Goal: Browse casually

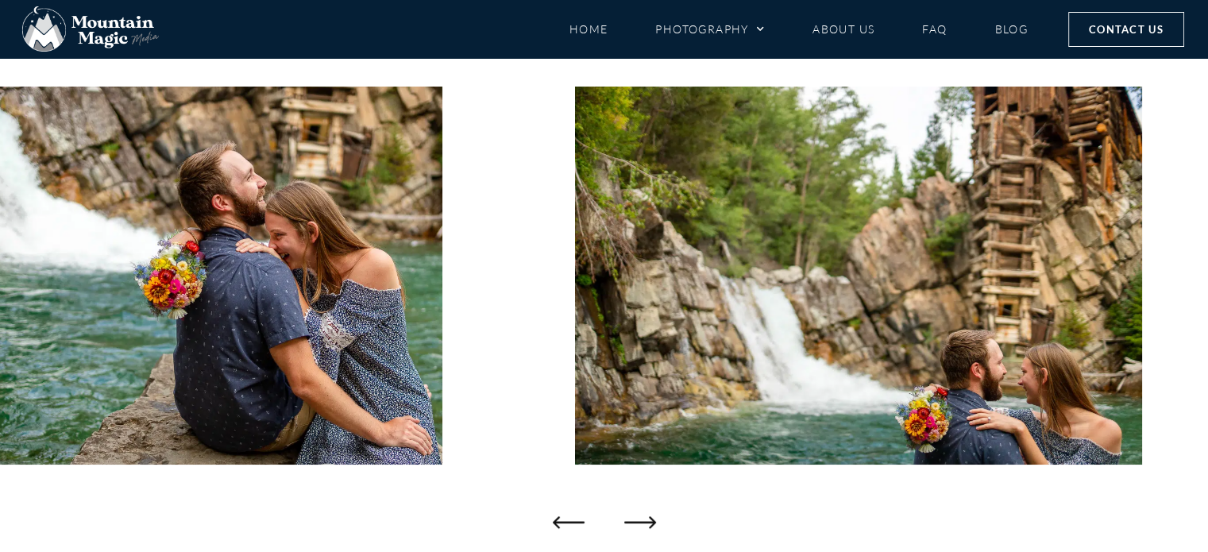
scroll to position [183, 0]
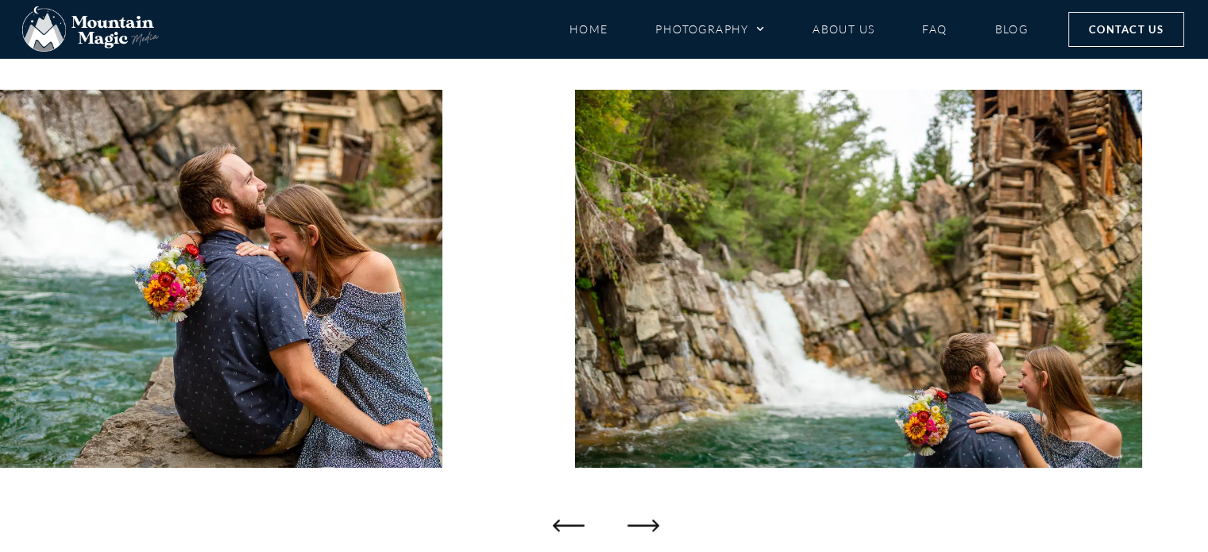
click at [638, 535] on icon "Next slide" at bounding box center [643, 525] width 32 height 32
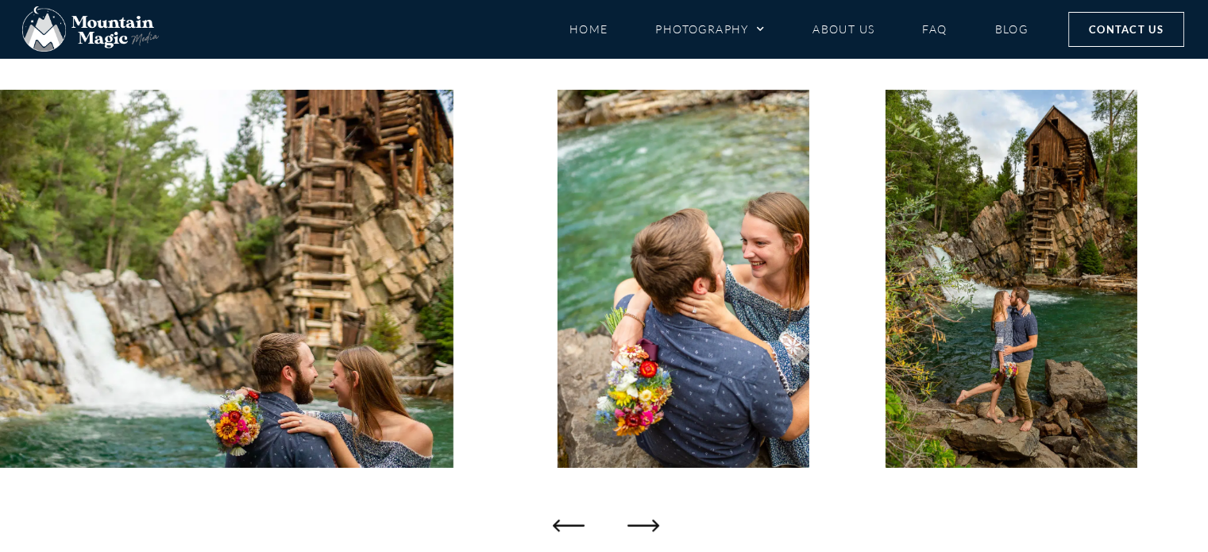
click at [644, 521] on icon "Next slide" at bounding box center [643, 525] width 32 height 32
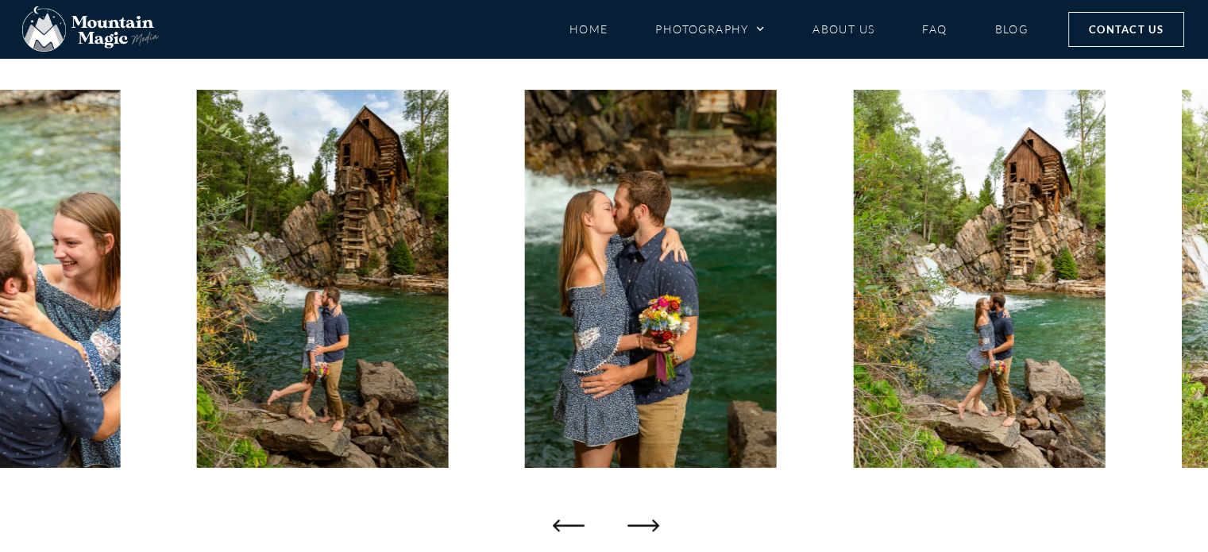
click at [644, 521] on icon "Next slide" at bounding box center [643, 525] width 32 height 32
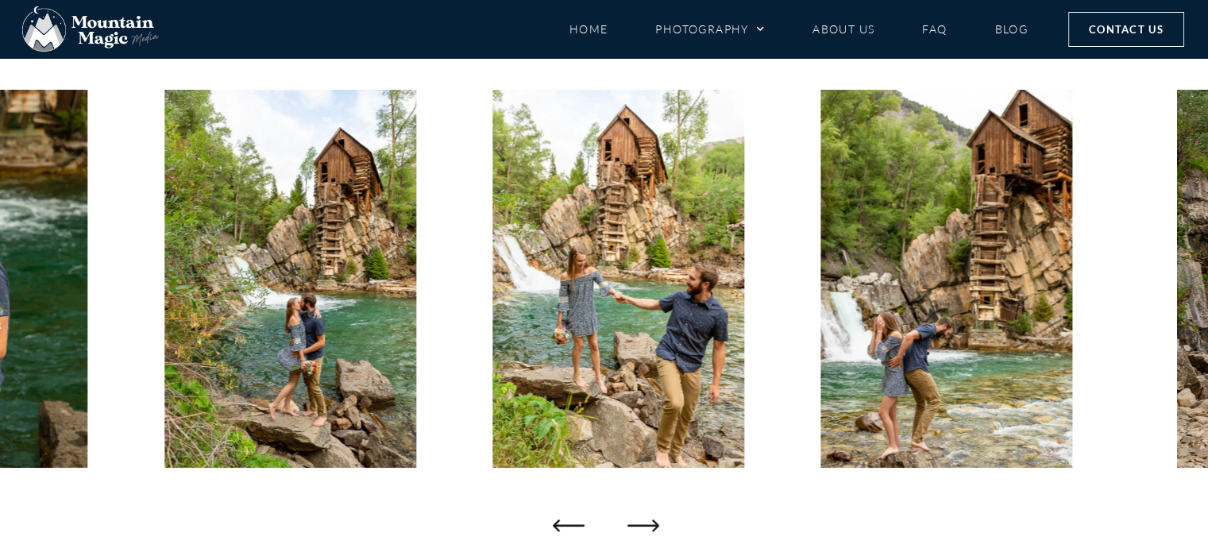
click at [644, 521] on icon "Next slide" at bounding box center [643, 525] width 32 height 32
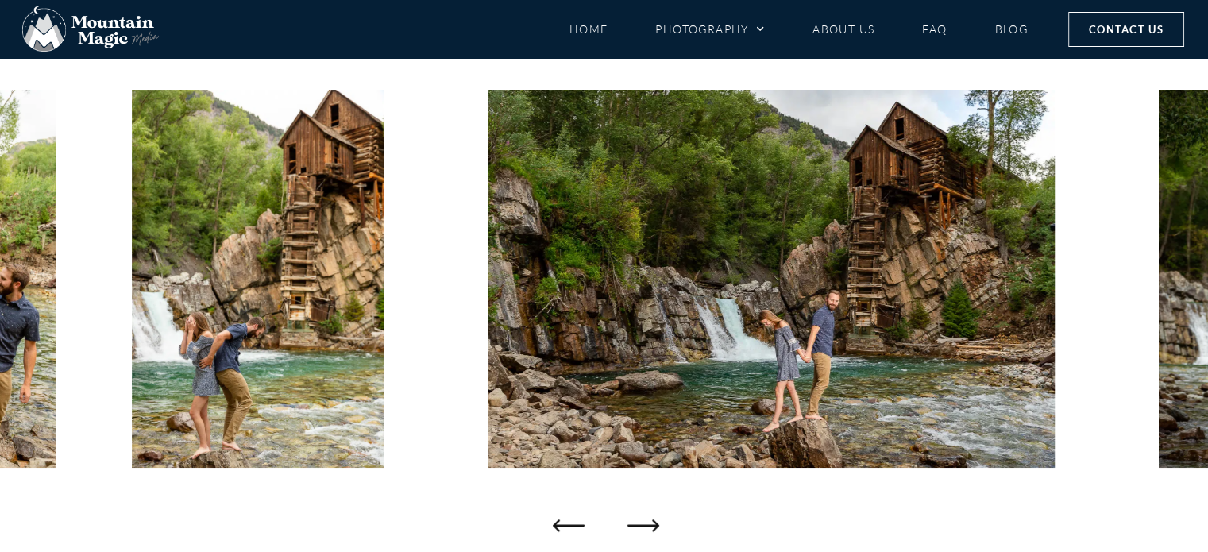
click at [644, 521] on icon "Next slide" at bounding box center [643, 525] width 32 height 32
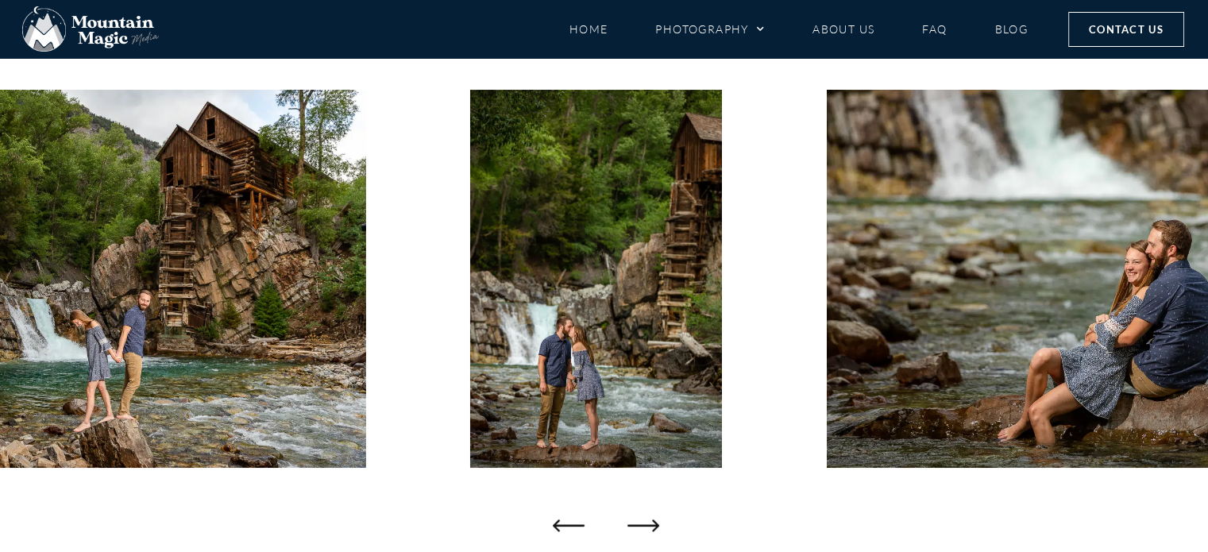
click at [644, 521] on icon "Next slide" at bounding box center [643, 525] width 32 height 32
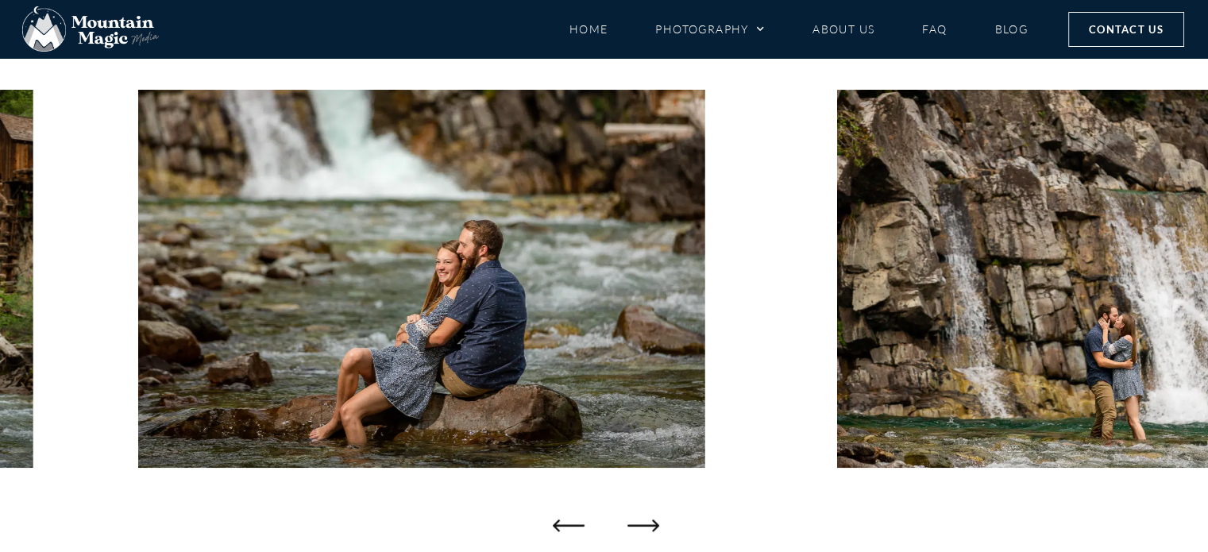
click at [644, 521] on icon "Next slide" at bounding box center [643, 525] width 32 height 32
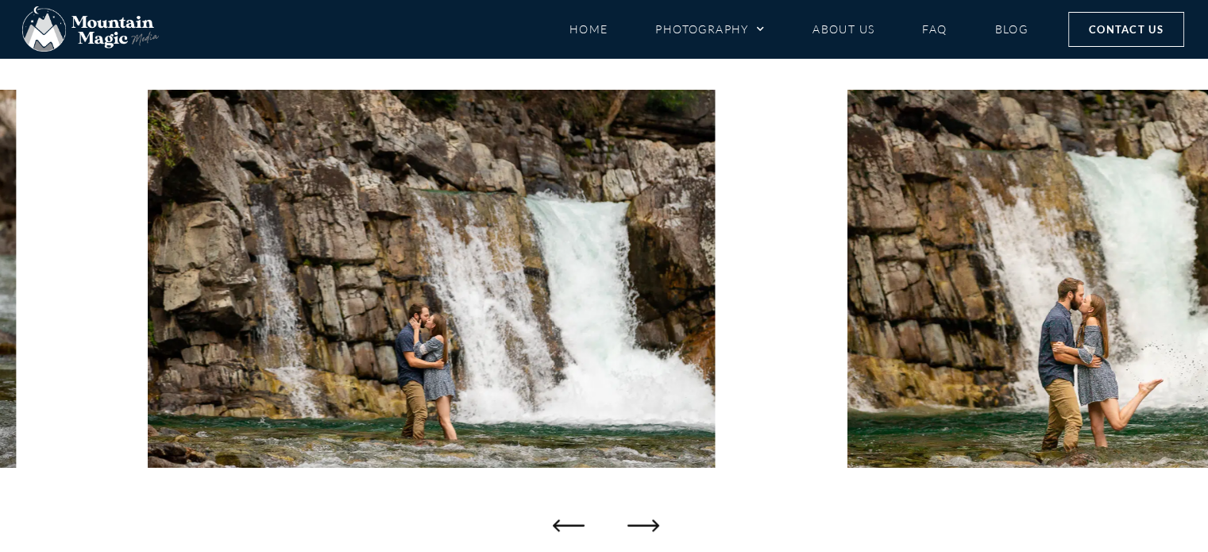
click at [644, 521] on icon "Next slide" at bounding box center [643, 525] width 32 height 32
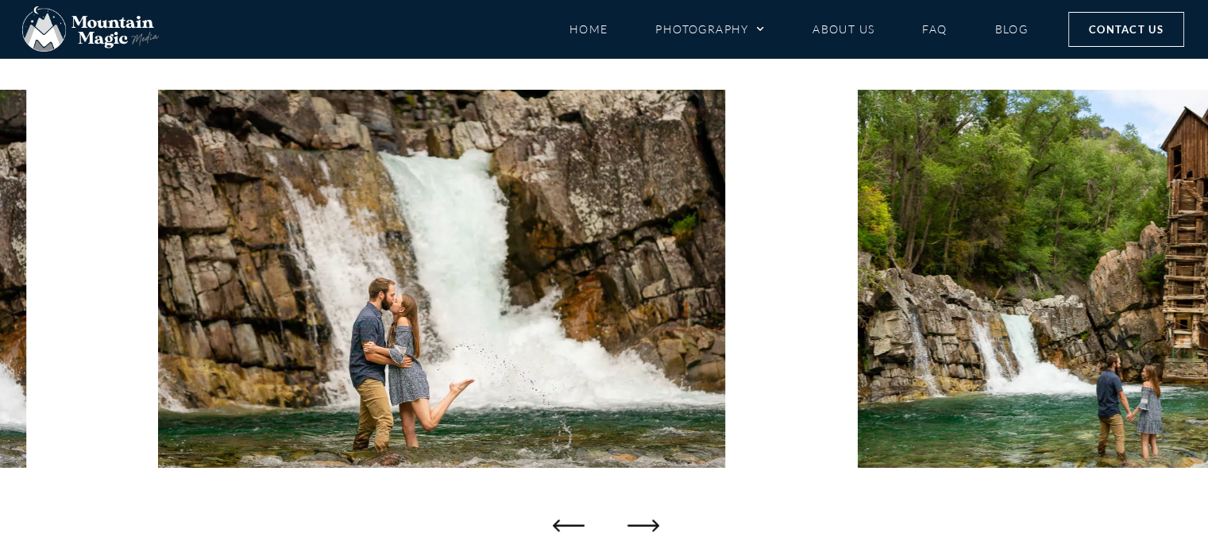
click at [644, 521] on icon "Next slide" at bounding box center [643, 525] width 32 height 32
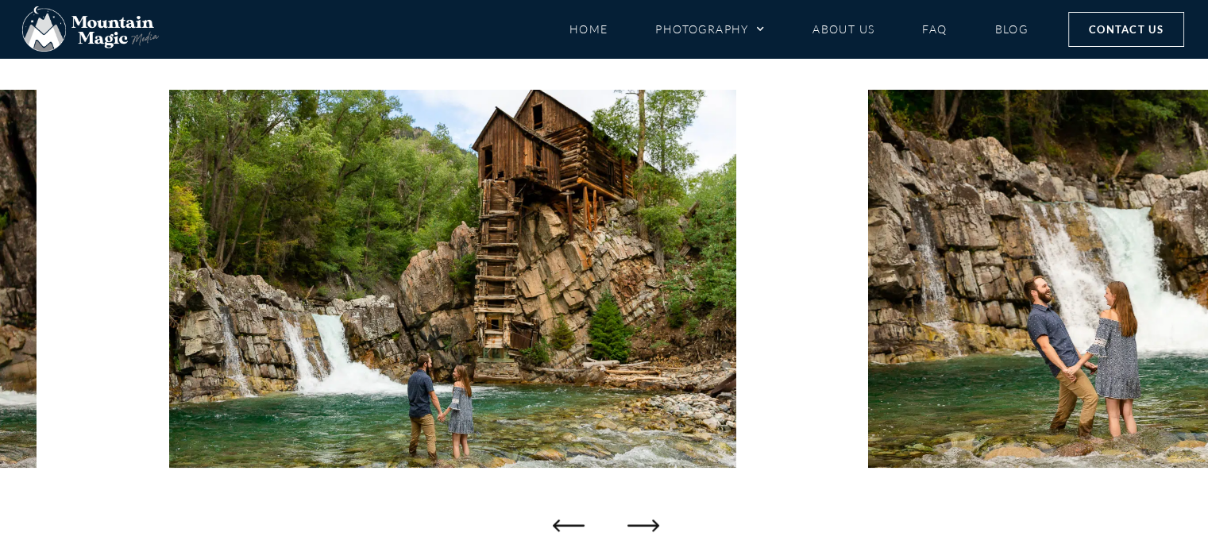
click at [644, 521] on icon "Next slide" at bounding box center [643, 525] width 32 height 32
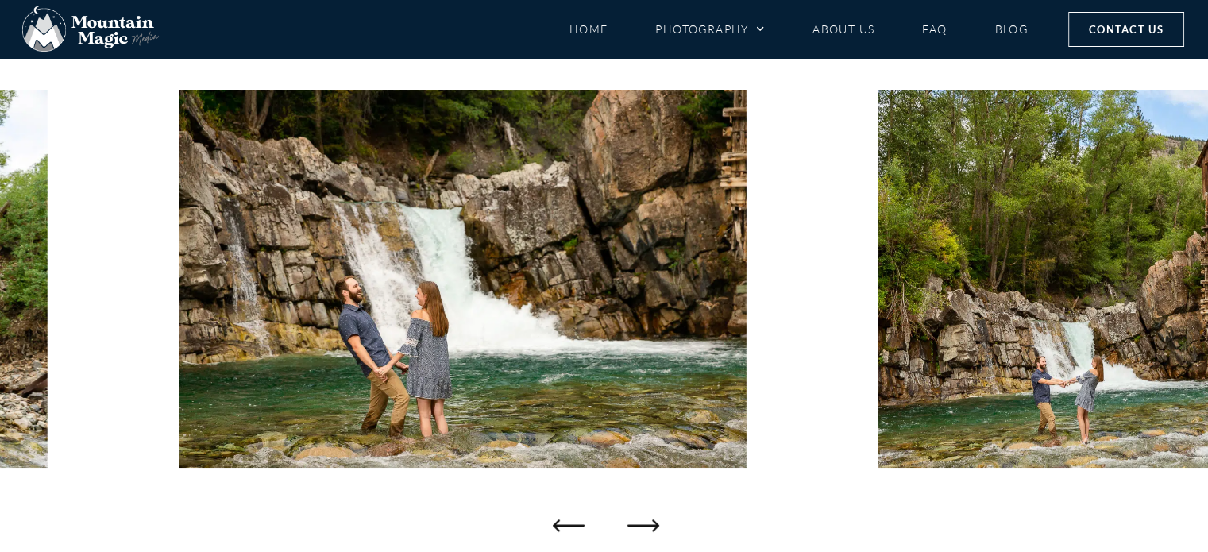
click at [644, 521] on icon "Next slide" at bounding box center [643, 525] width 32 height 32
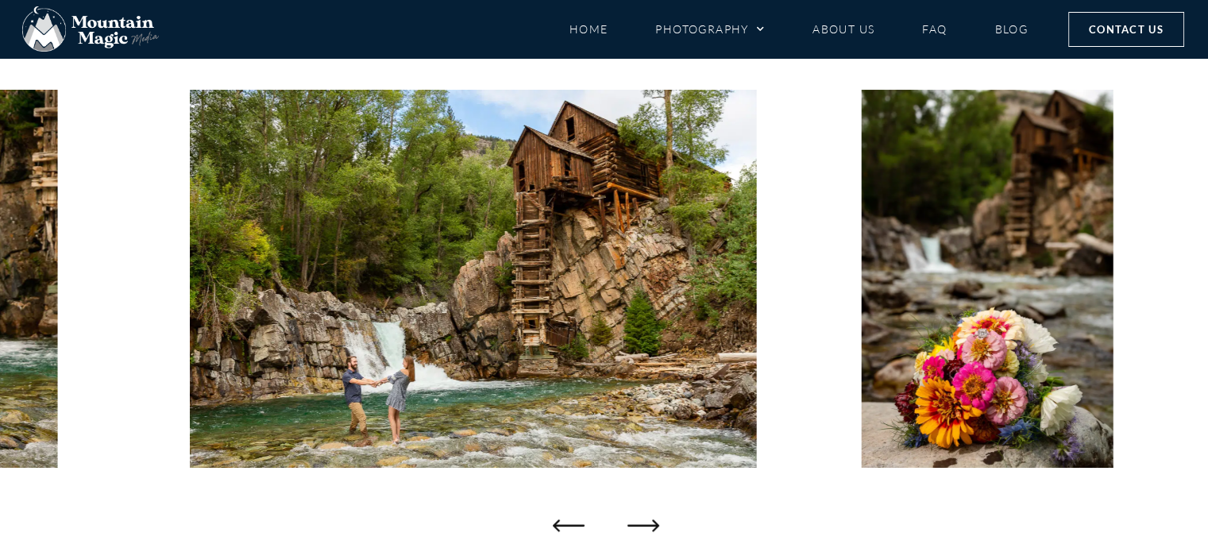
click at [644, 521] on icon "Next slide" at bounding box center [643, 525] width 32 height 32
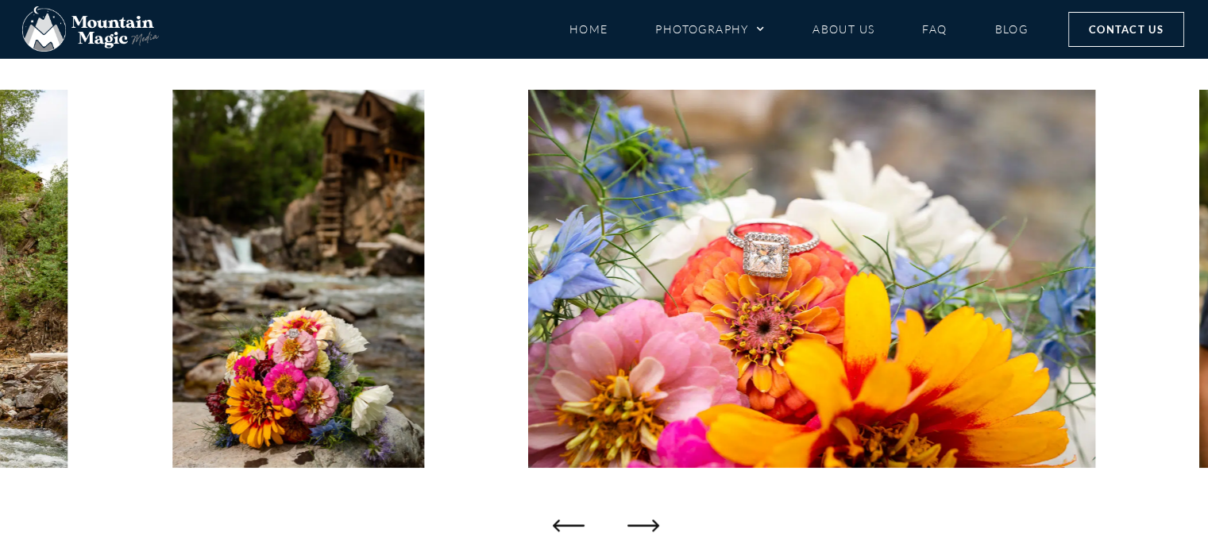
click at [644, 521] on icon "Next slide" at bounding box center [643, 525] width 32 height 32
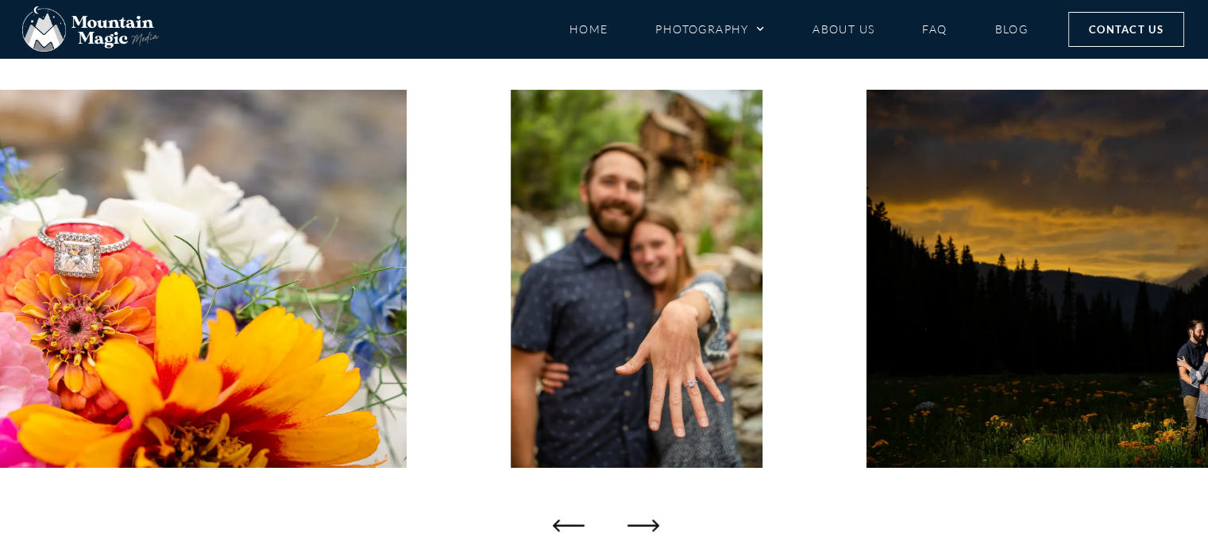
click at [644, 521] on icon "Next slide" at bounding box center [643, 525] width 32 height 32
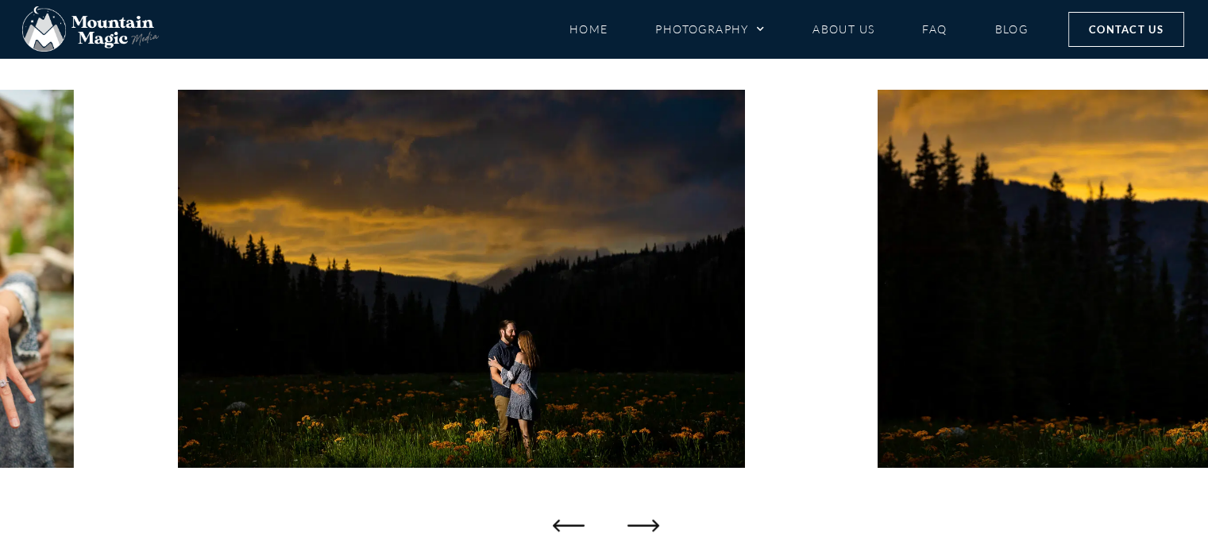
click at [644, 521] on icon "Next slide" at bounding box center [643, 525] width 32 height 32
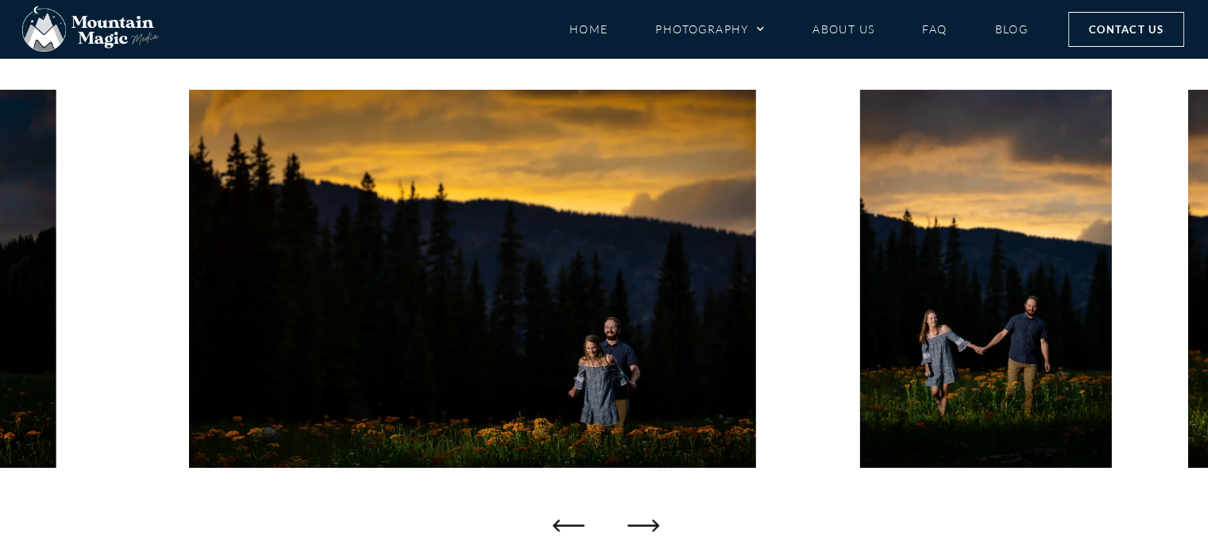
click at [644, 521] on icon "Next slide" at bounding box center [643, 525] width 32 height 32
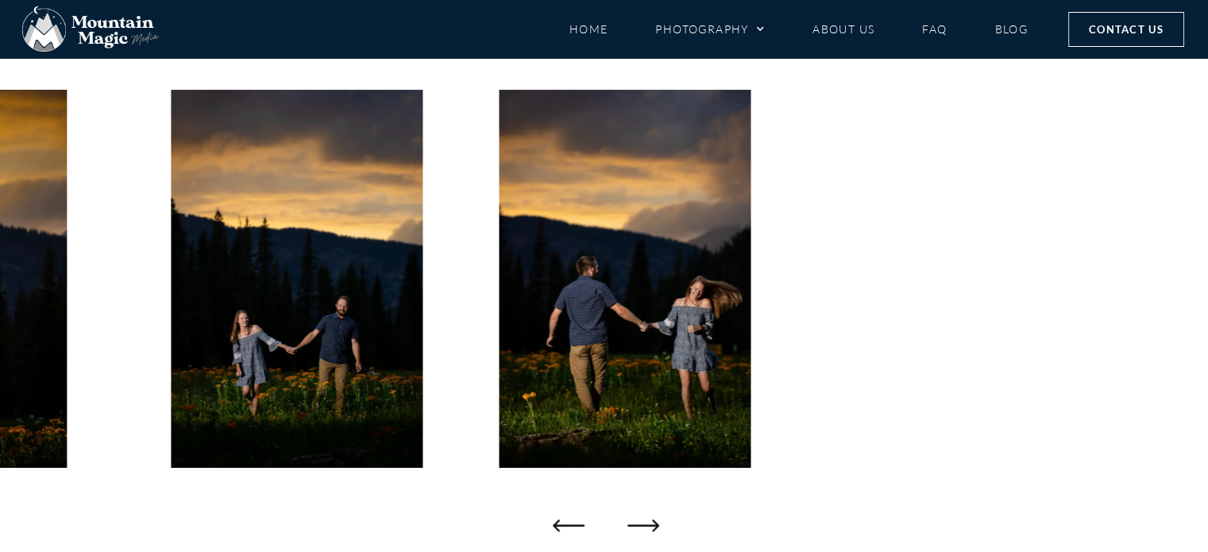
click at [644, 521] on icon "Next slide" at bounding box center [643, 525] width 32 height 32
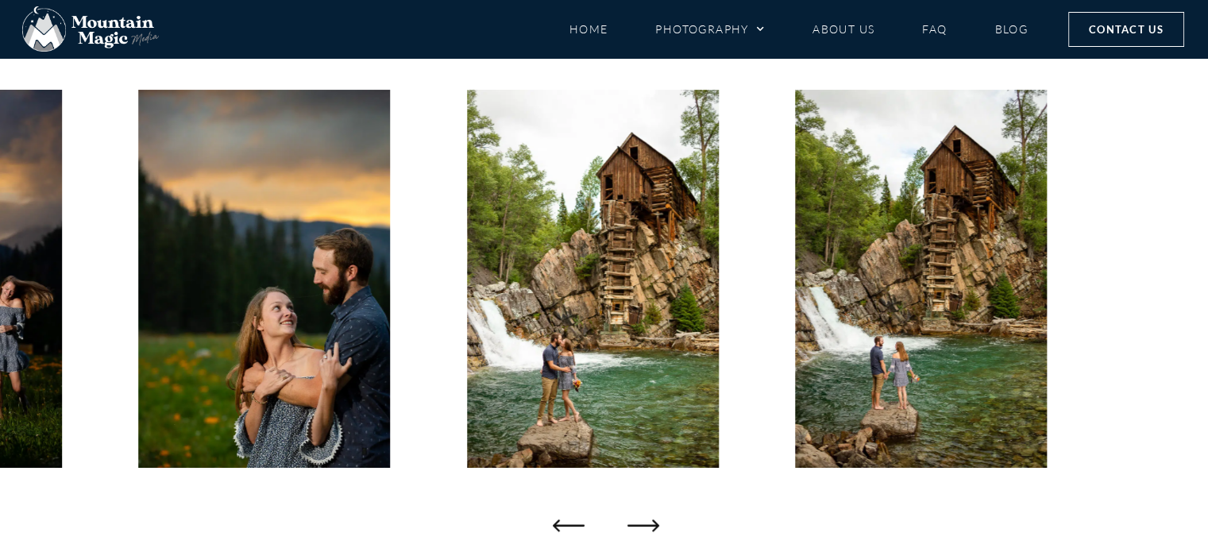
click at [644, 521] on icon "Next slide" at bounding box center [643, 525] width 32 height 32
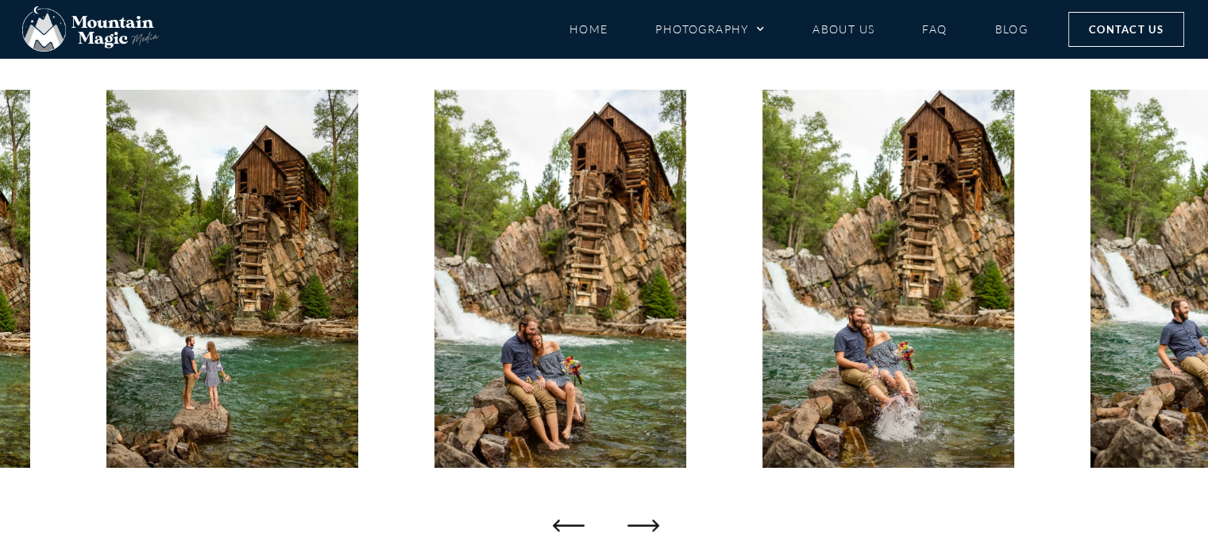
click at [644, 521] on icon "Next slide" at bounding box center [643, 525] width 32 height 32
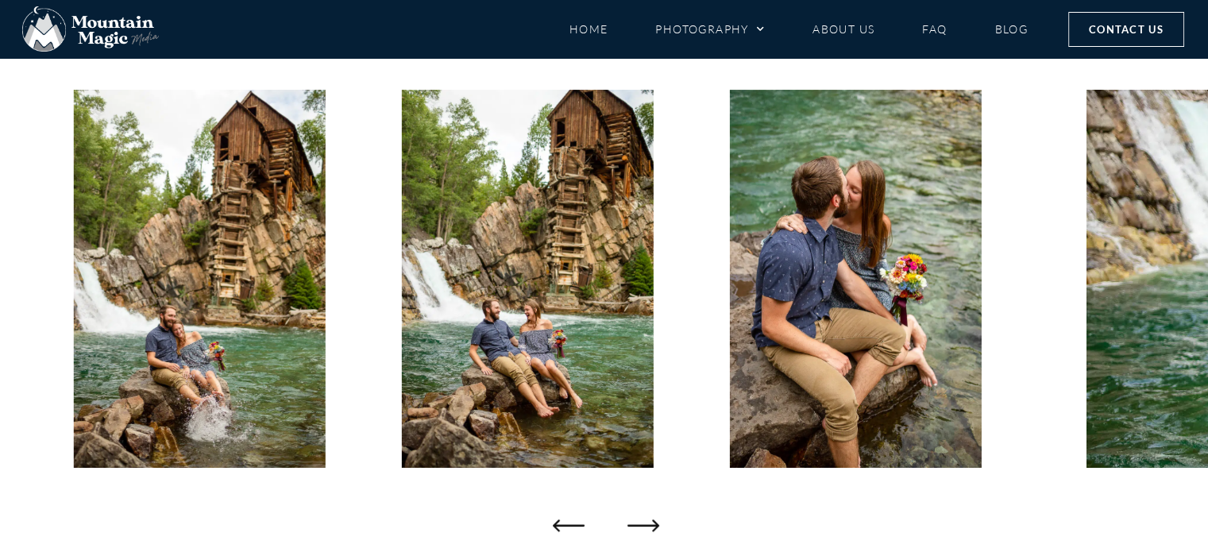
click at [644, 521] on icon "Next slide" at bounding box center [643, 525] width 32 height 32
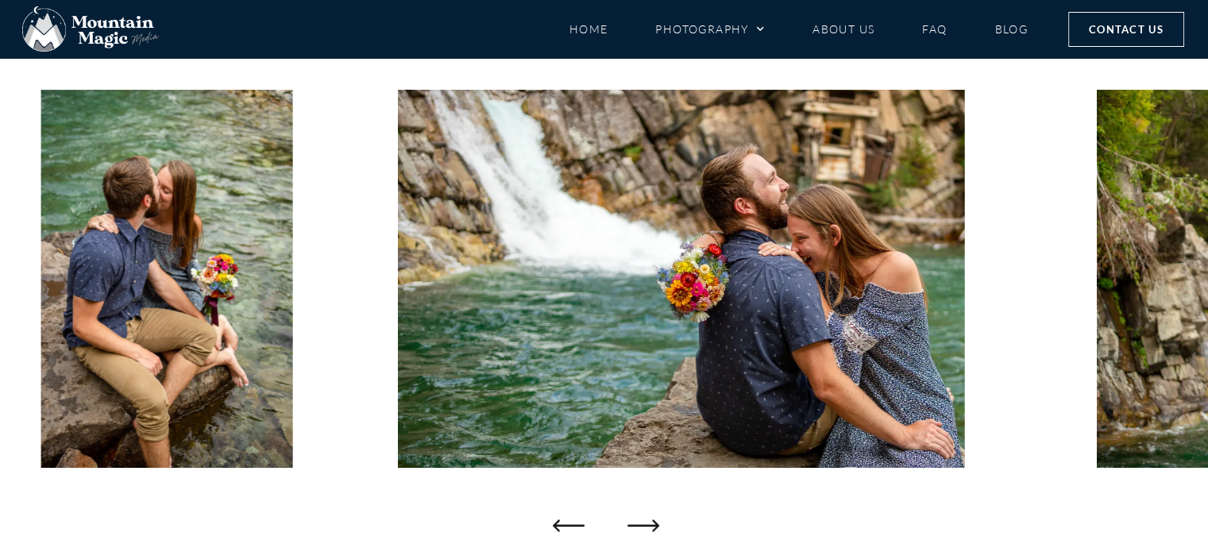
click at [644, 521] on icon "Next slide" at bounding box center [643, 525] width 32 height 32
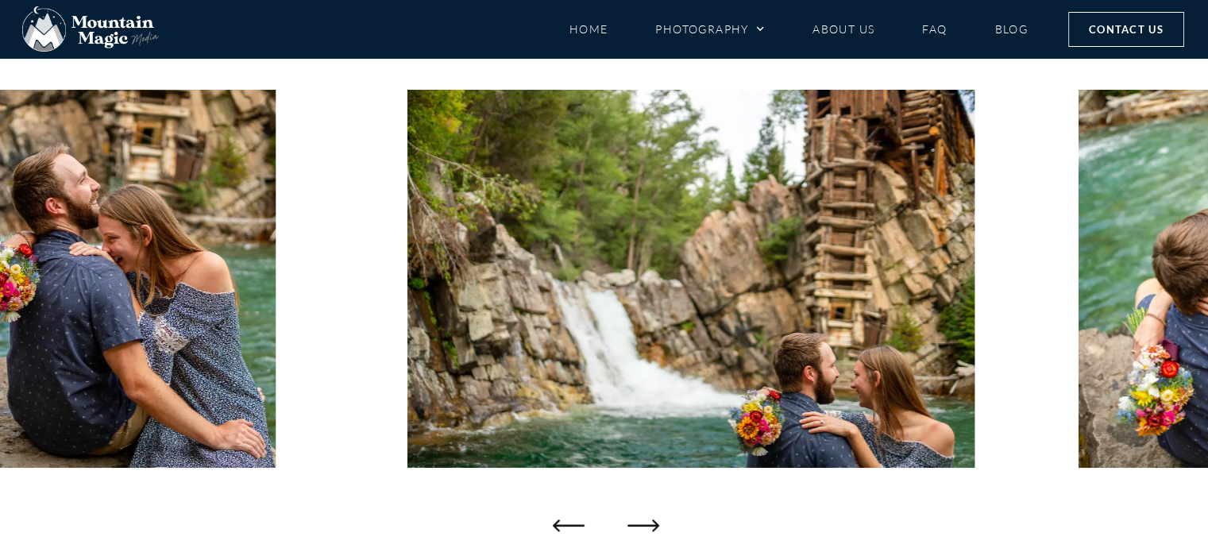
click at [644, 521] on icon "Next slide" at bounding box center [643, 525] width 32 height 32
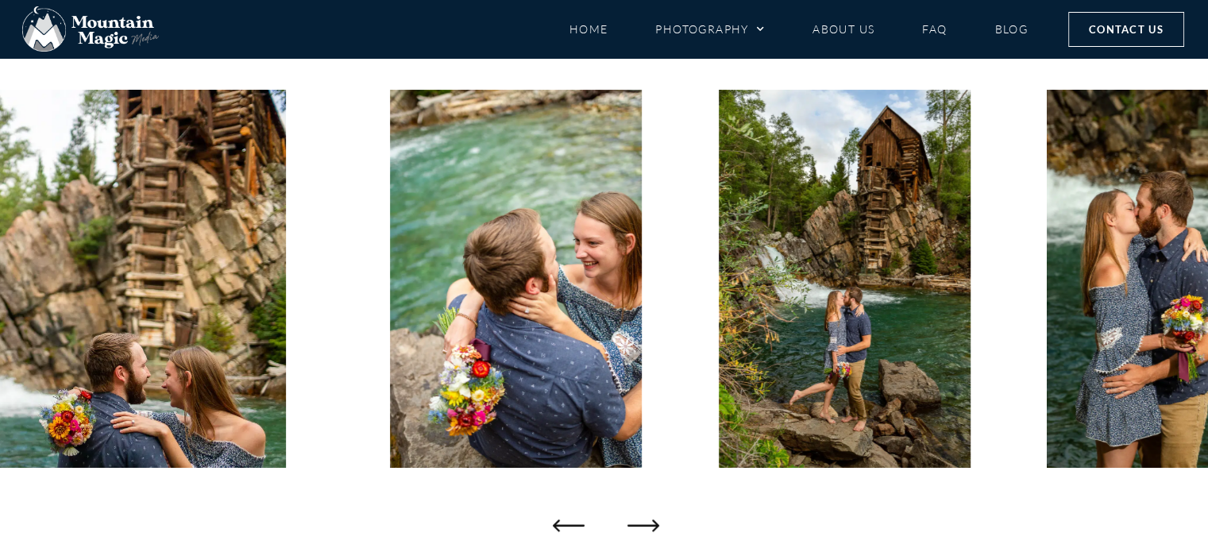
click at [644, 521] on icon "Next slide" at bounding box center [643, 525] width 32 height 32
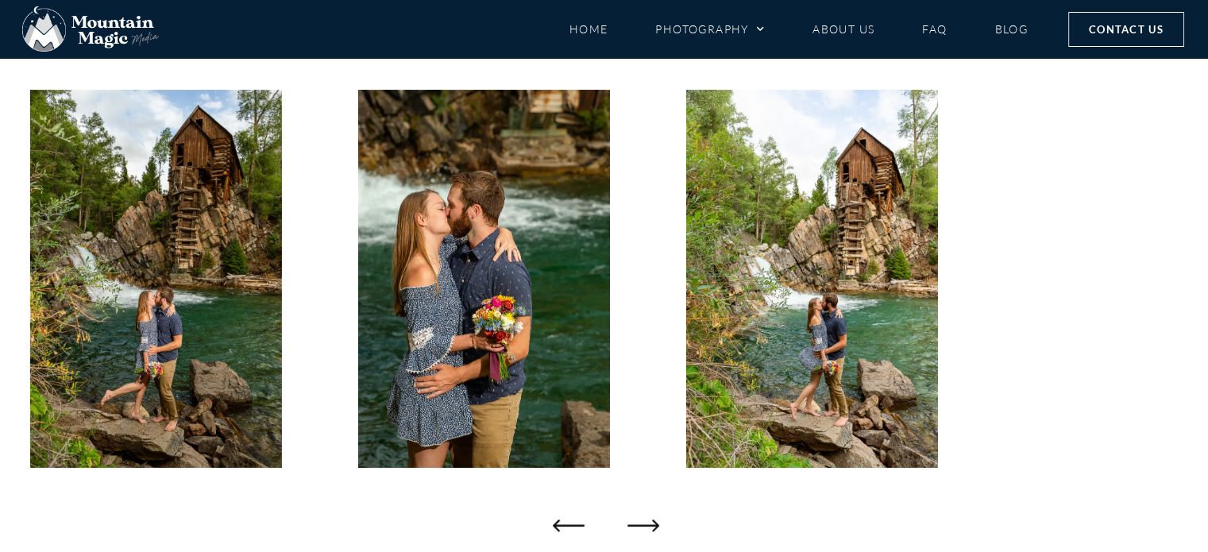
click at [644, 521] on icon "Next slide" at bounding box center [643, 525] width 32 height 32
